Goal: Book appointment/travel/reservation

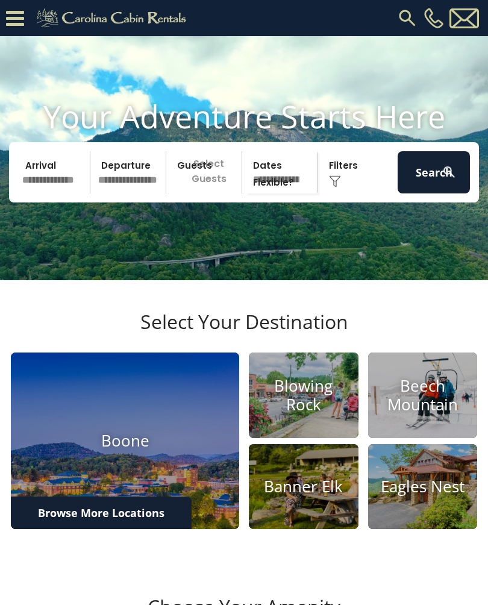
click at [26, 193] on input "text" at bounding box center [54, 172] width 72 height 42
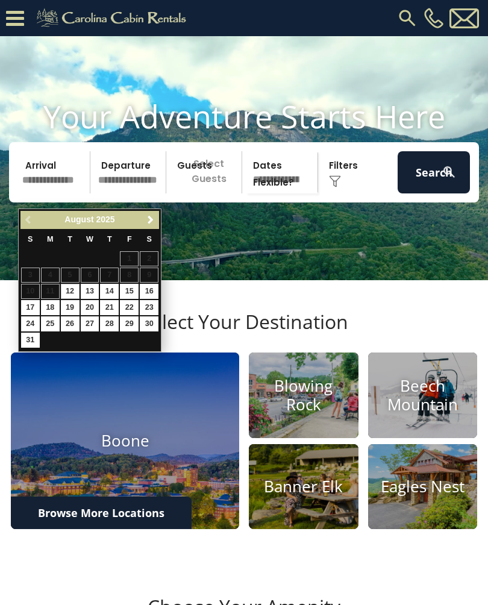
click at [157, 220] on link "Next" at bounding box center [150, 220] width 15 height 15
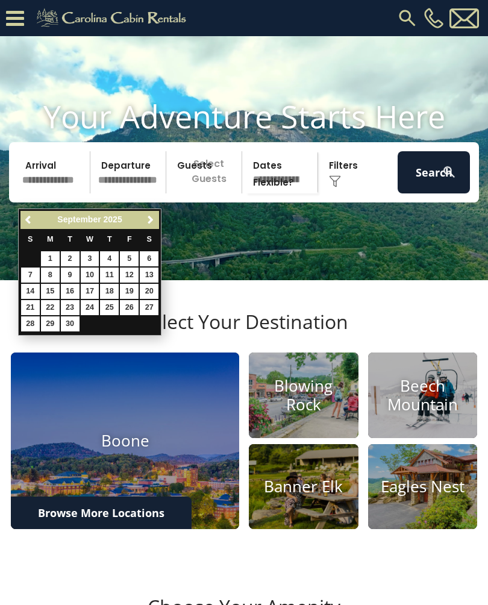
click at [155, 218] on span "Next" at bounding box center [151, 220] width 10 height 10
click at [154, 218] on span "Next" at bounding box center [151, 220] width 10 height 10
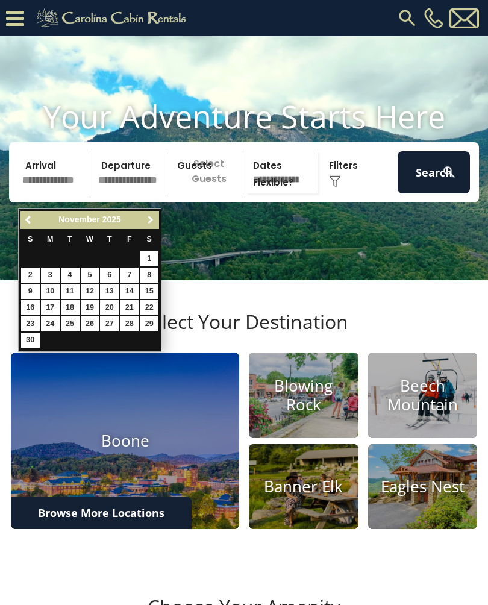
click at [154, 218] on span "Next" at bounding box center [151, 220] width 10 height 10
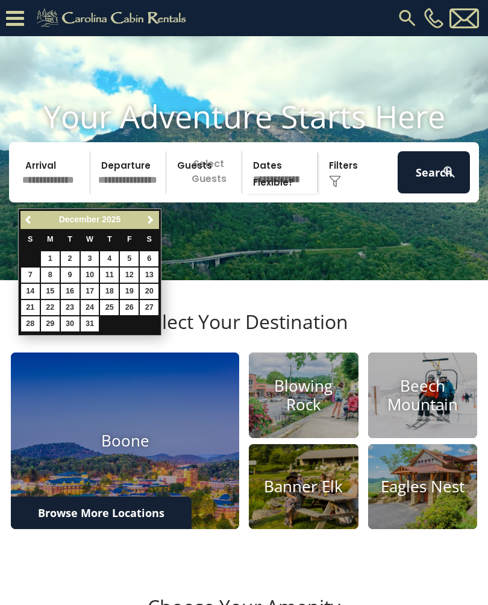
click at [33, 226] on link "Previous" at bounding box center [29, 220] width 15 height 15
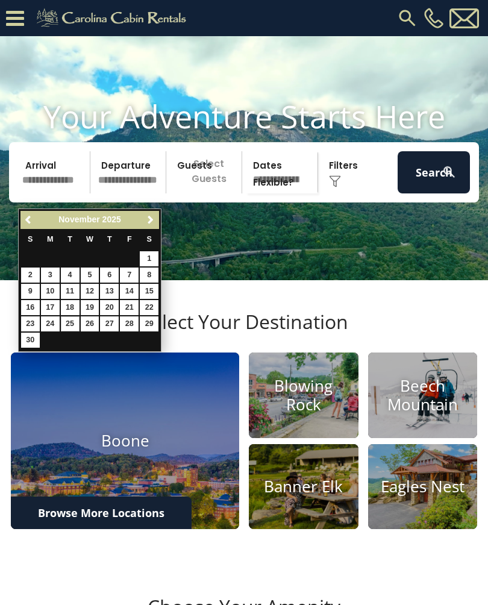
click at [73, 323] on link "25" at bounding box center [70, 323] width 19 height 15
type input "********"
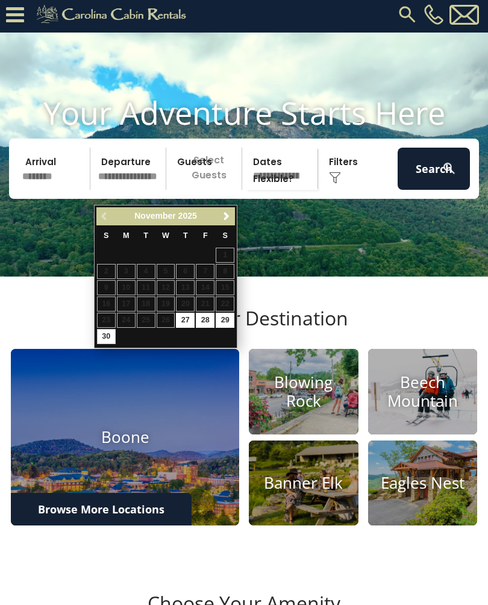
click at [115, 330] on link "30" at bounding box center [106, 337] width 19 height 15
type input "********"
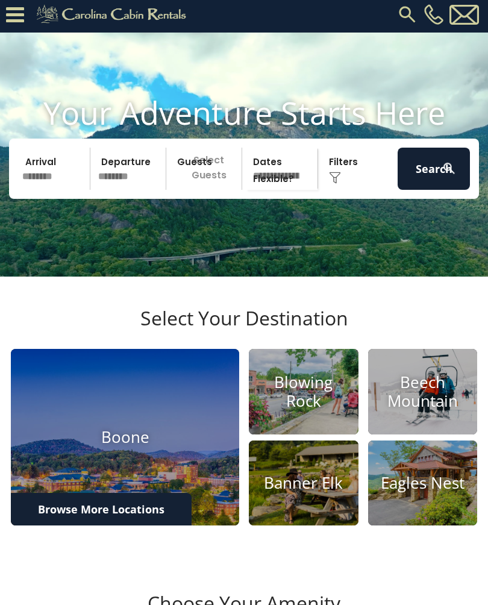
click at [201, 190] on p "Select Guests" at bounding box center [206, 169] width 72 height 42
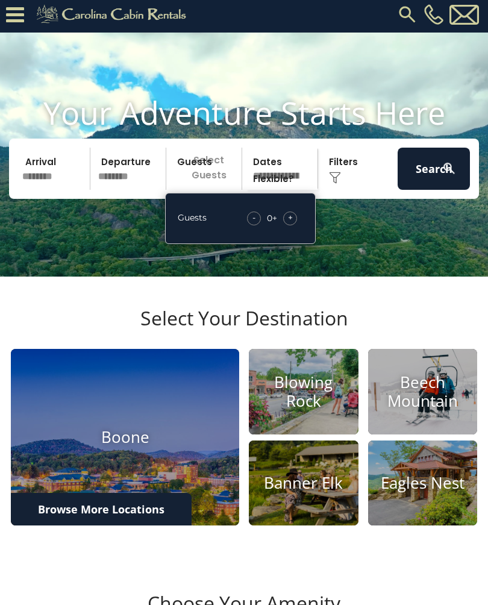
click at [291, 224] on span "+" at bounding box center [290, 218] width 5 height 12
click at [294, 225] on div "+" at bounding box center [290, 219] width 14 height 14
click at [296, 225] on div "+" at bounding box center [290, 219] width 14 height 14
click at [295, 225] on div "+" at bounding box center [290, 219] width 14 height 14
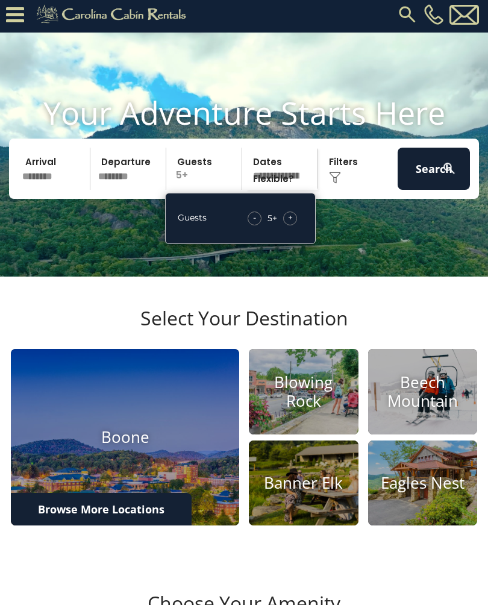
click at [295, 225] on div "+" at bounding box center [290, 219] width 14 height 14
click at [430, 180] on button "Search" at bounding box center [434, 169] width 72 height 42
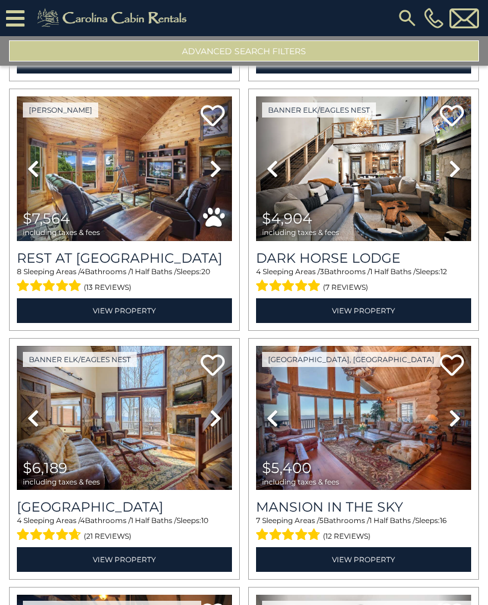
scroll to position [266, 0]
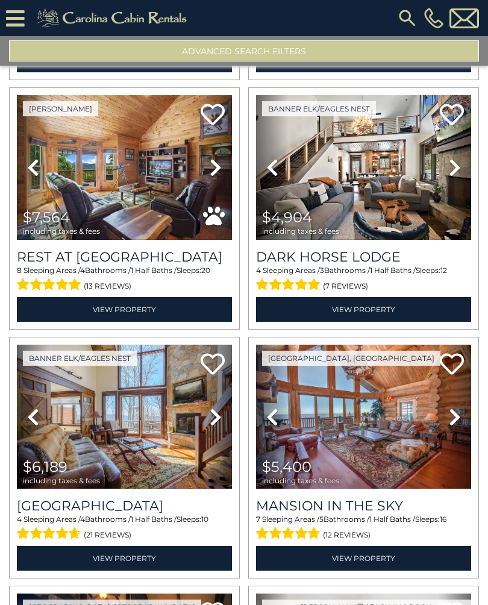
click at [460, 424] on icon at bounding box center [455, 416] width 12 height 19
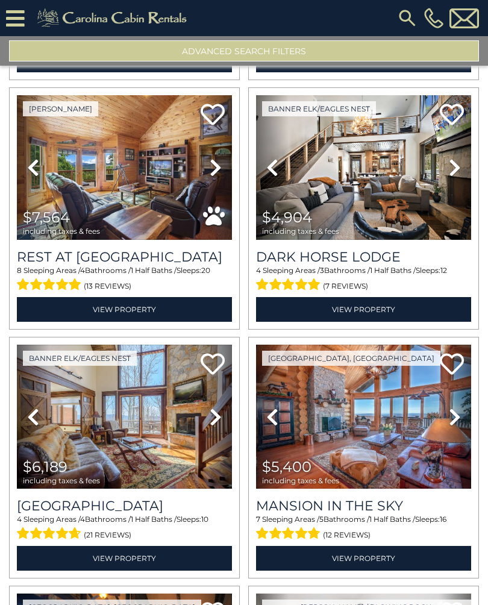
click at [460, 416] on icon at bounding box center [455, 416] width 12 height 19
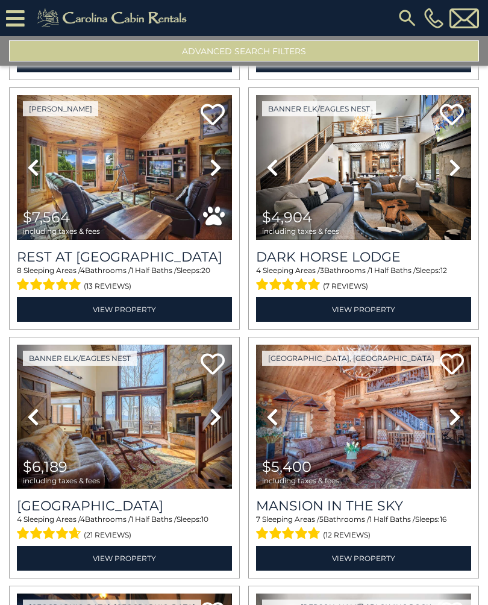
click at [460, 415] on icon at bounding box center [455, 416] width 12 height 19
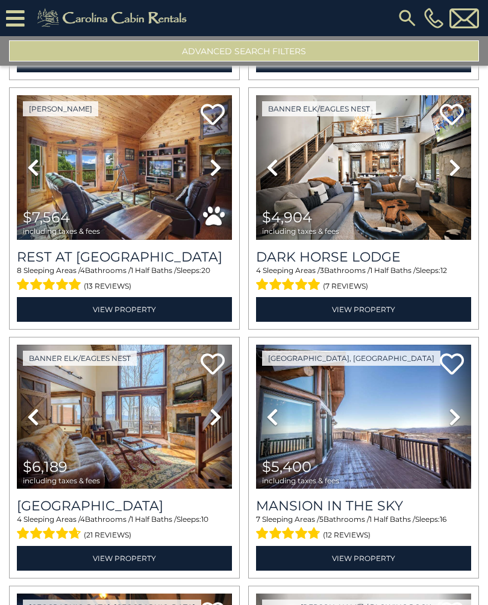
click at [459, 418] on icon at bounding box center [455, 416] width 12 height 19
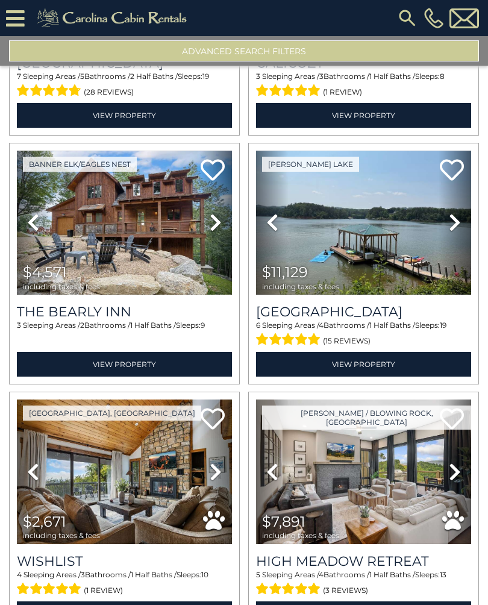
scroll to position [959, 0]
